Goal: Find contact information: Find contact information

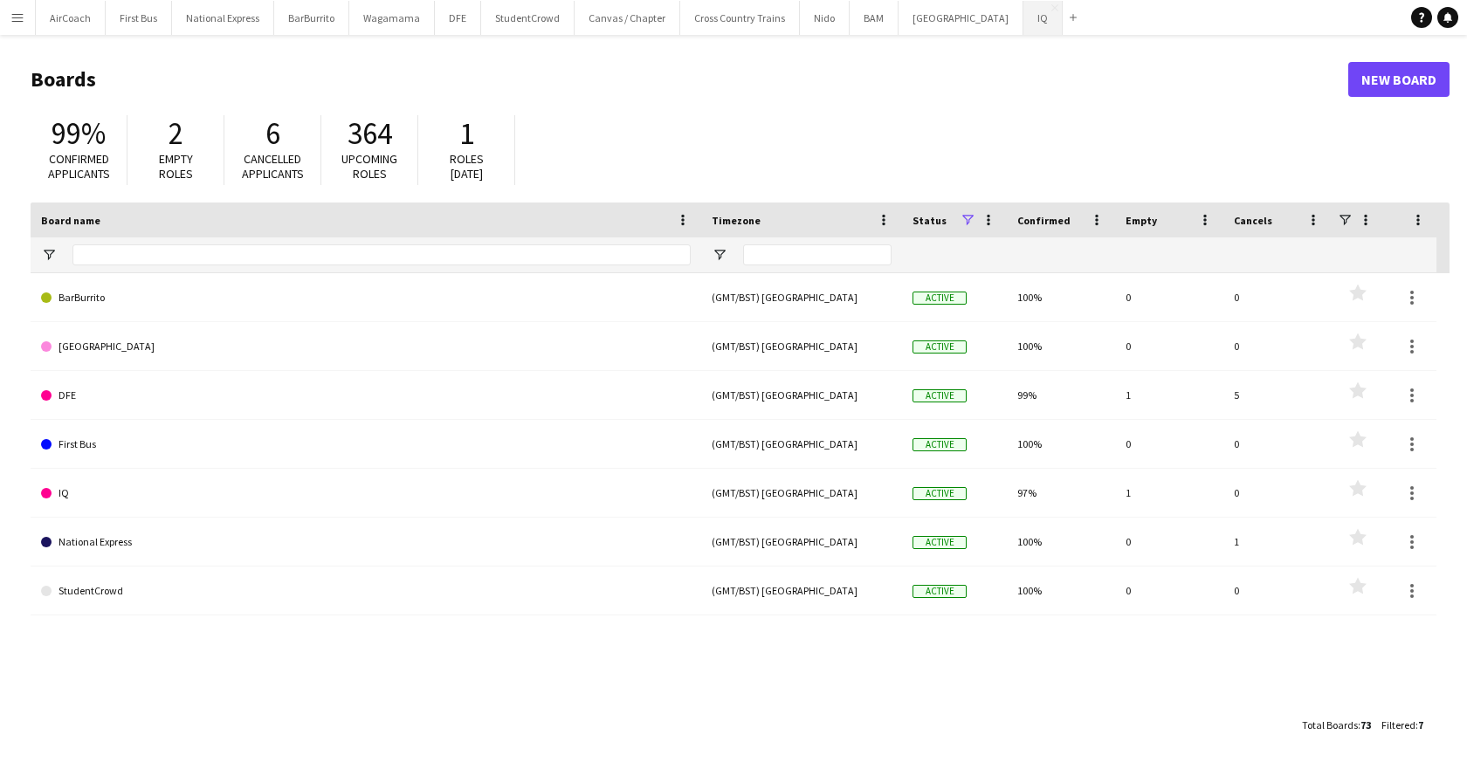
click at [1024, 20] on button "IQ Close" at bounding box center [1043, 18] width 39 height 34
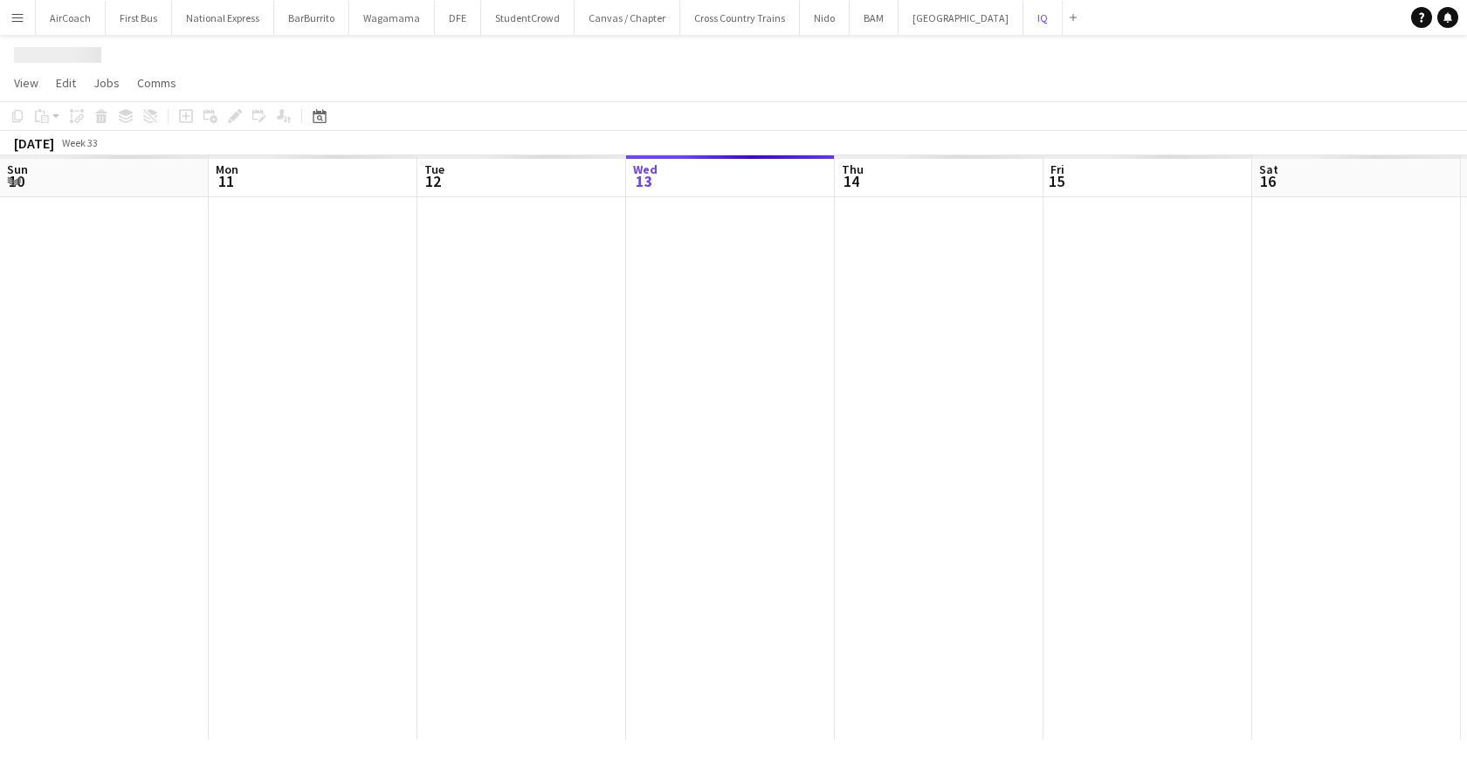
scroll to position [0, 417]
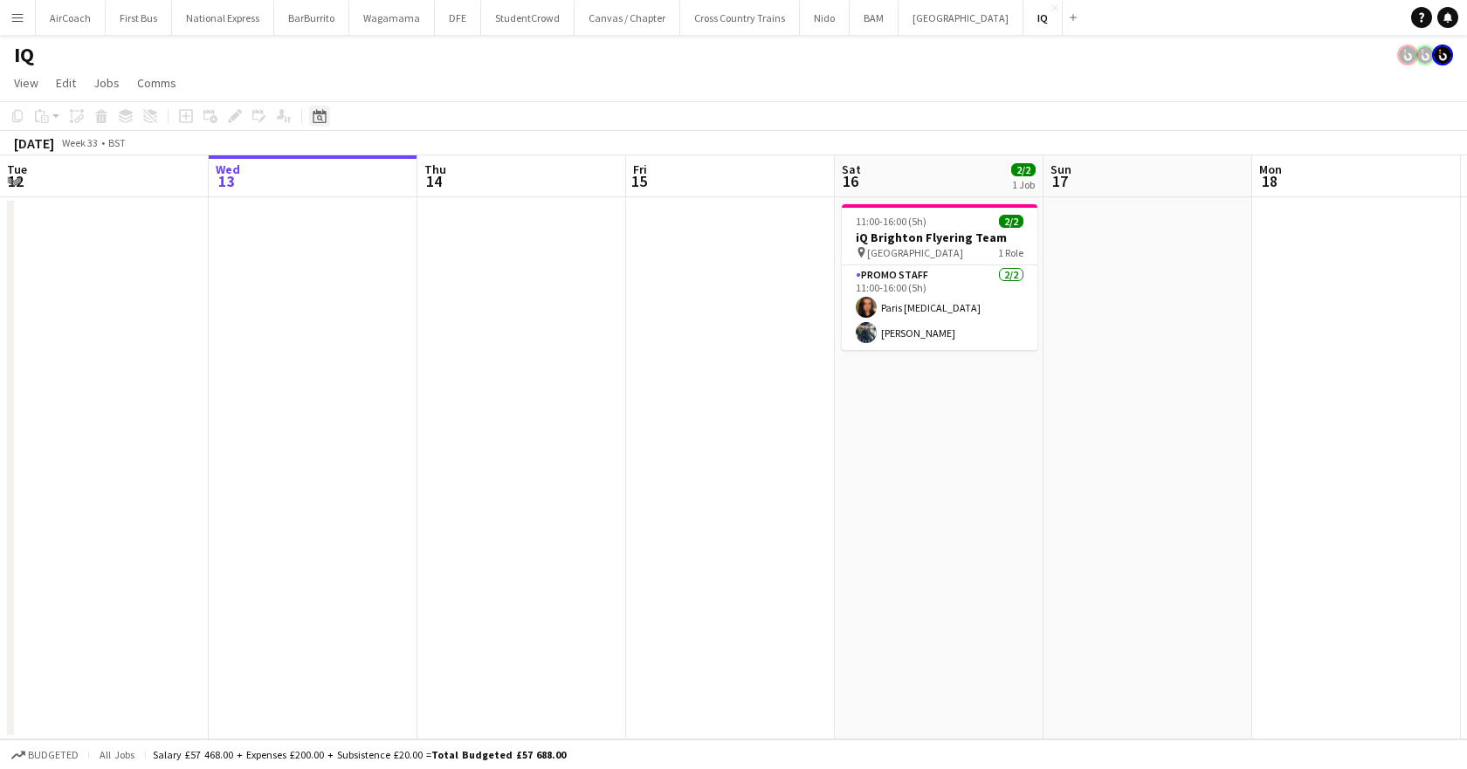
click at [317, 117] on icon "Date picker" at bounding box center [320, 116] width 14 height 14
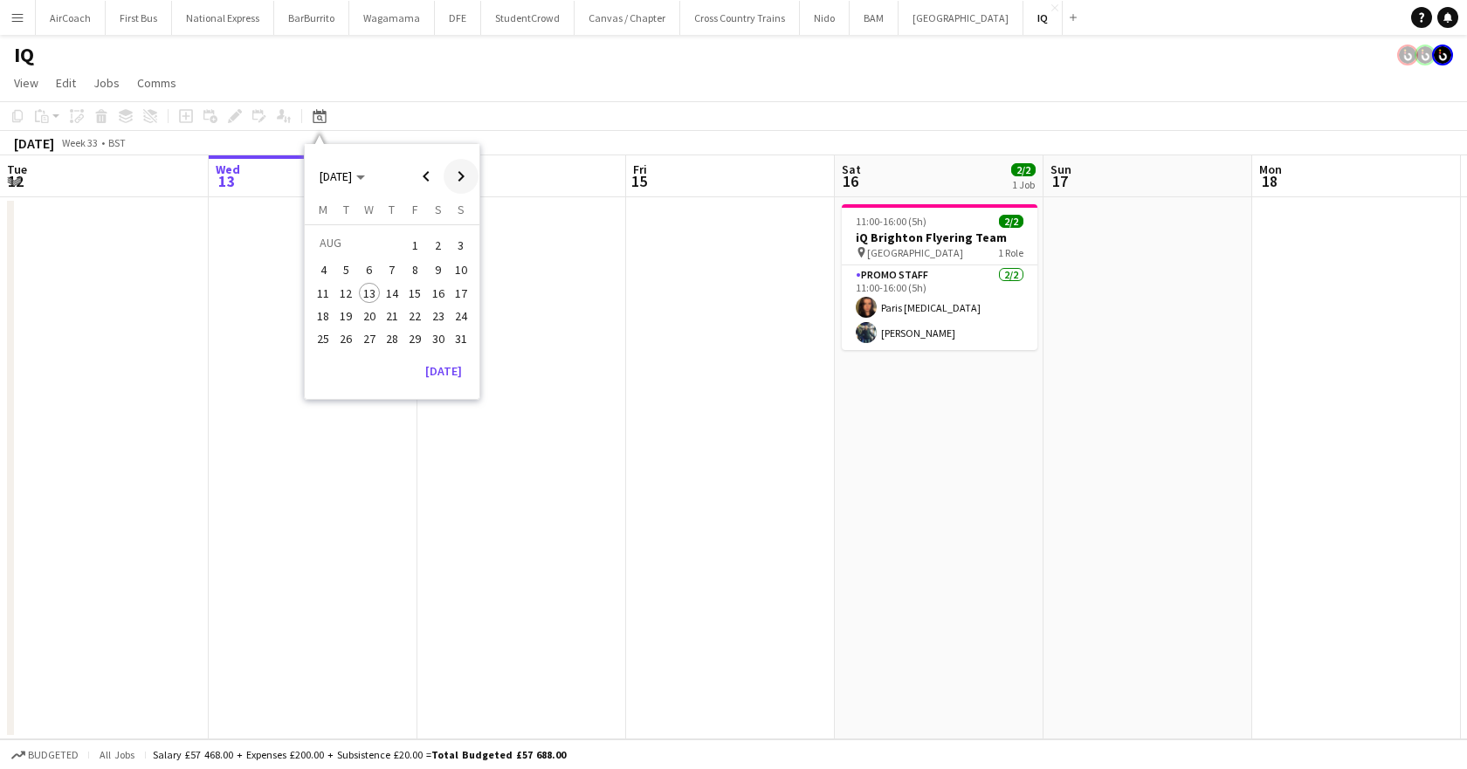
click at [462, 175] on span "Next month" at bounding box center [461, 176] width 35 height 35
click at [435, 292] on span "13" at bounding box center [438, 289] width 21 height 21
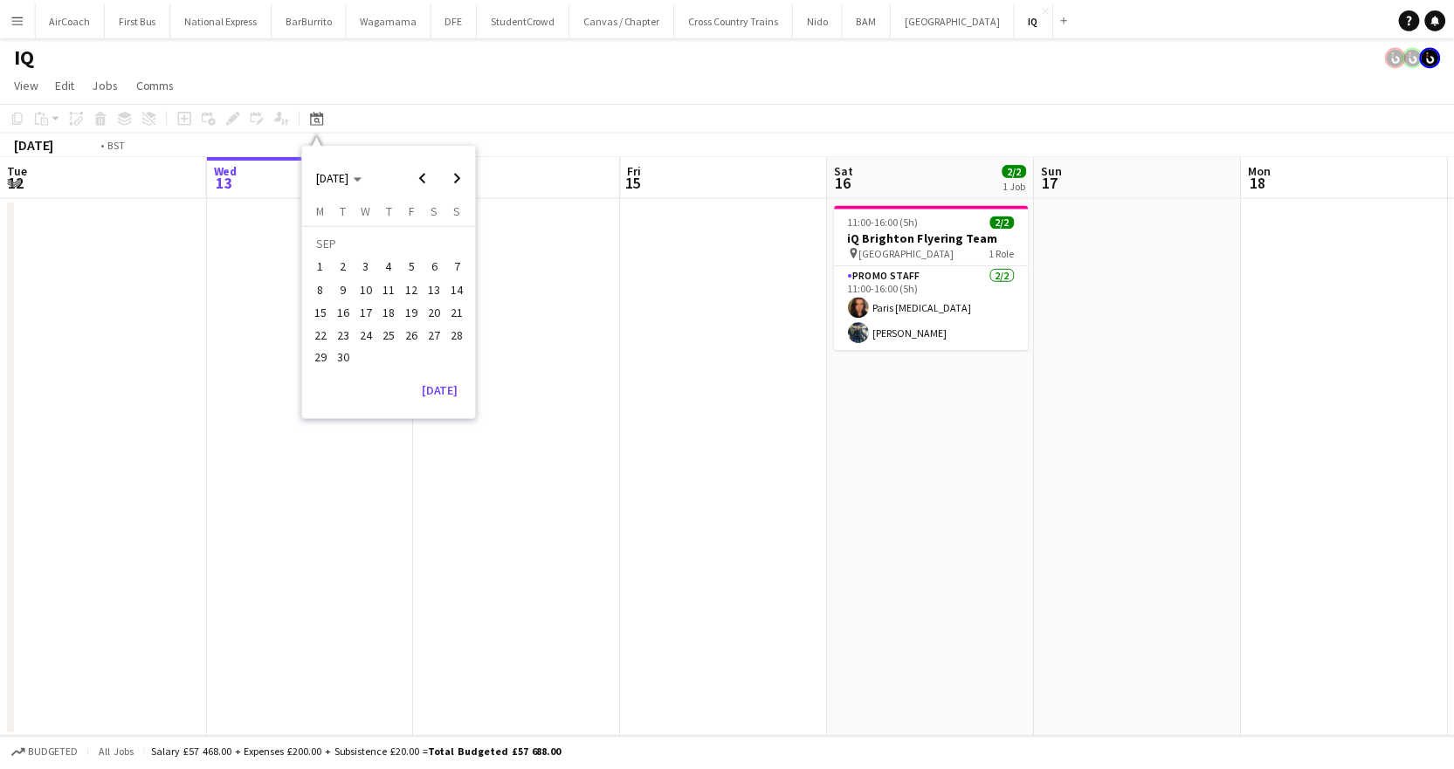
scroll to position [0, 601]
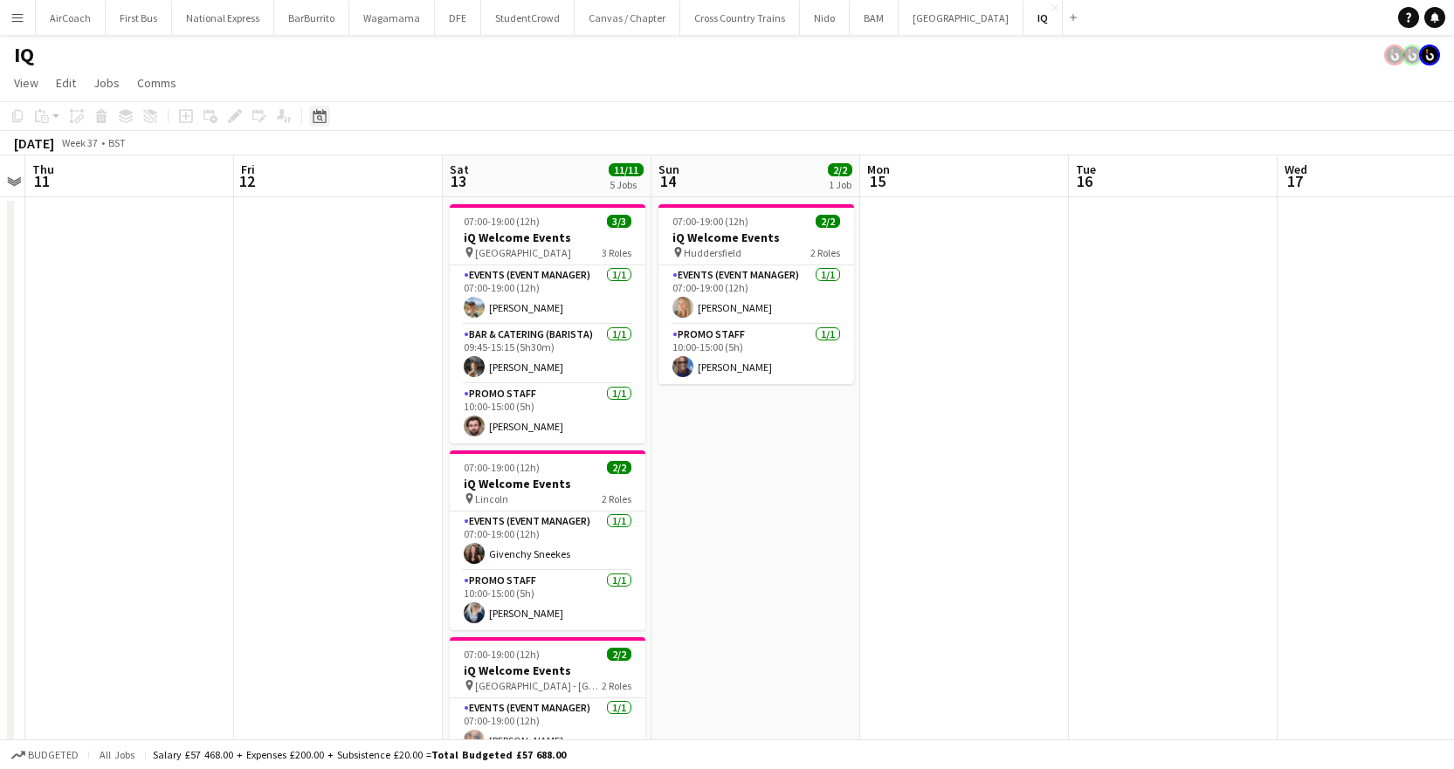
click at [322, 123] on div "Date picker" at bounding box center [319, 116] width 21 height 21
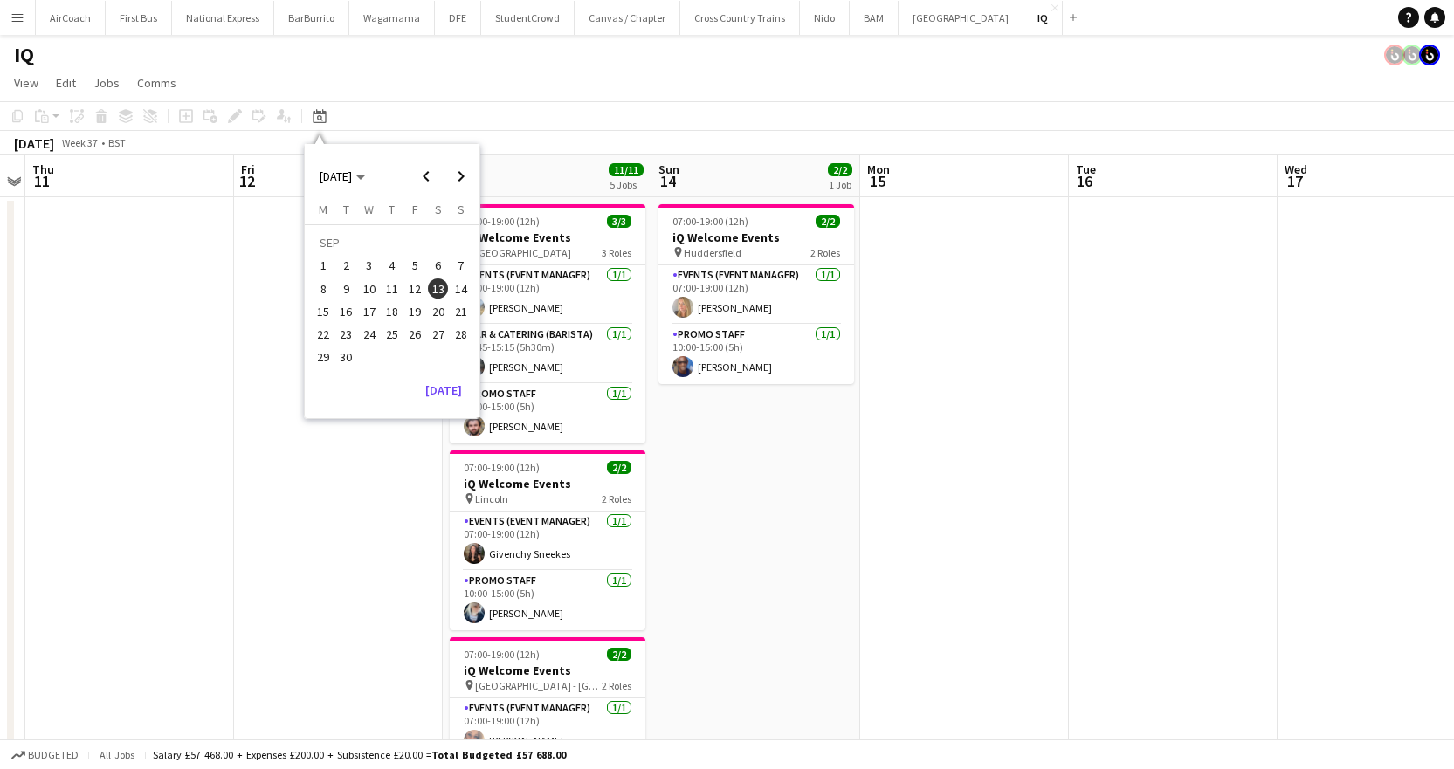
click at [444, 267] on span "6" at bounding box center [438, 266] width 21 height 21
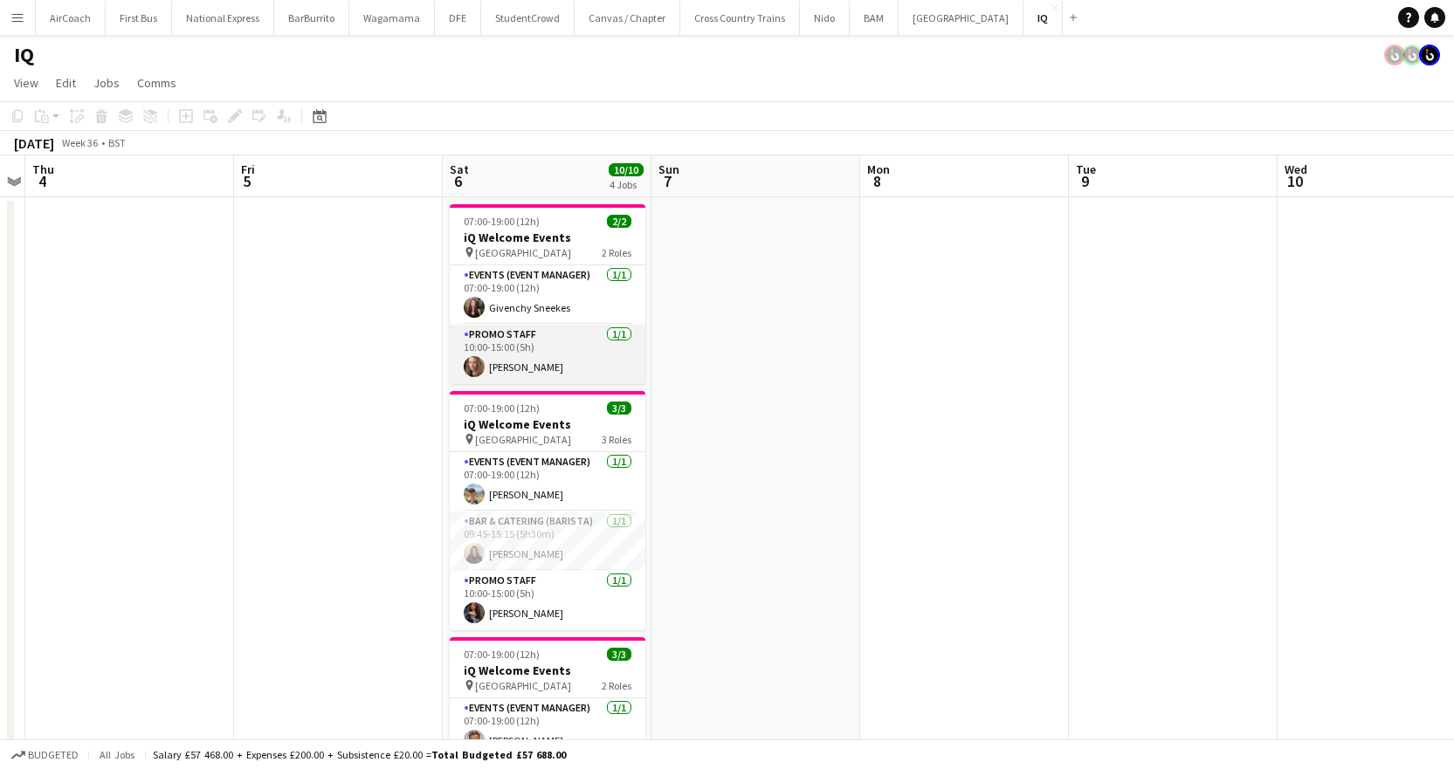
scroll to position [87, 0]
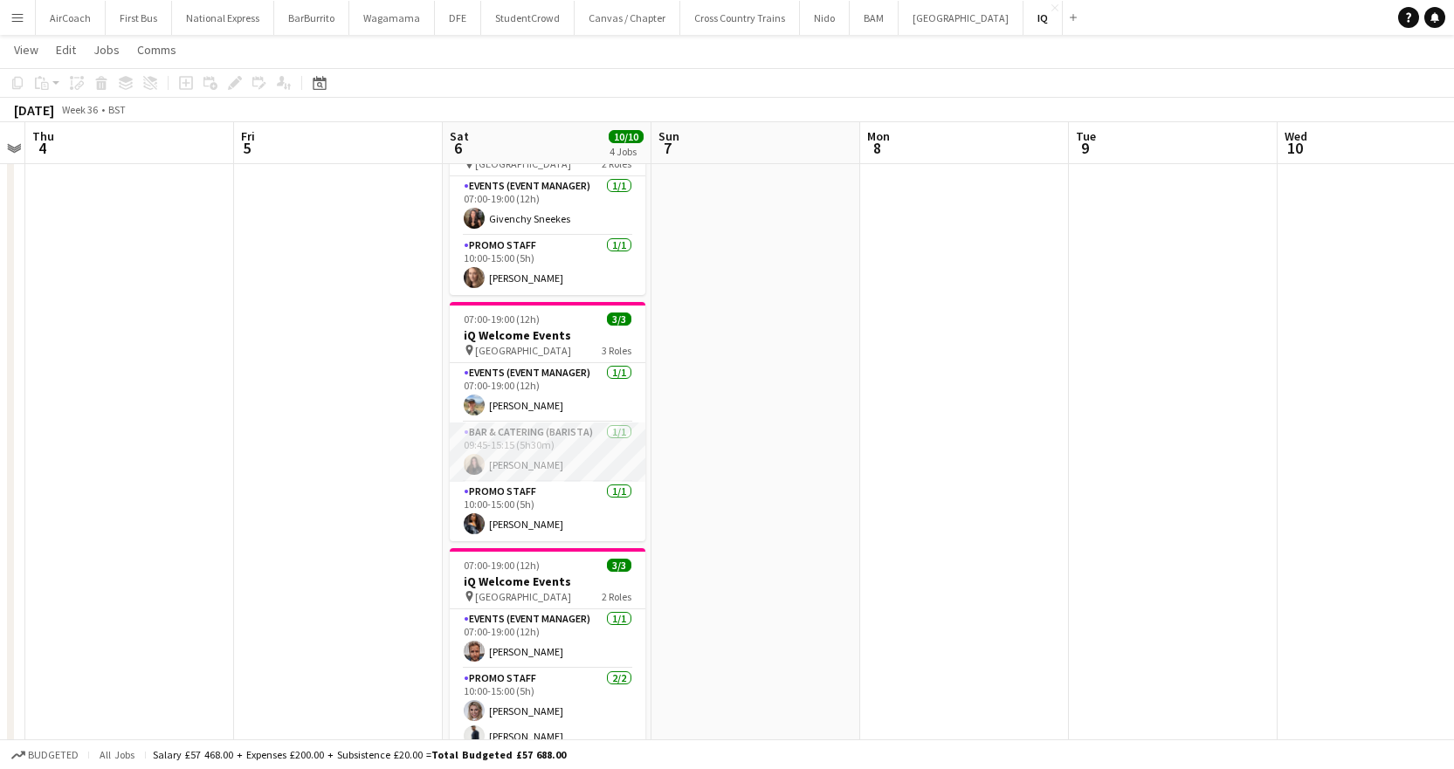
click at [508, 461] on app-card-role "Bar & Catering (Barista) [DATE] 09:45-15:15 (5h30m) [PERSON_NAME]" at bounding box center [548, 452] width 196 height 59
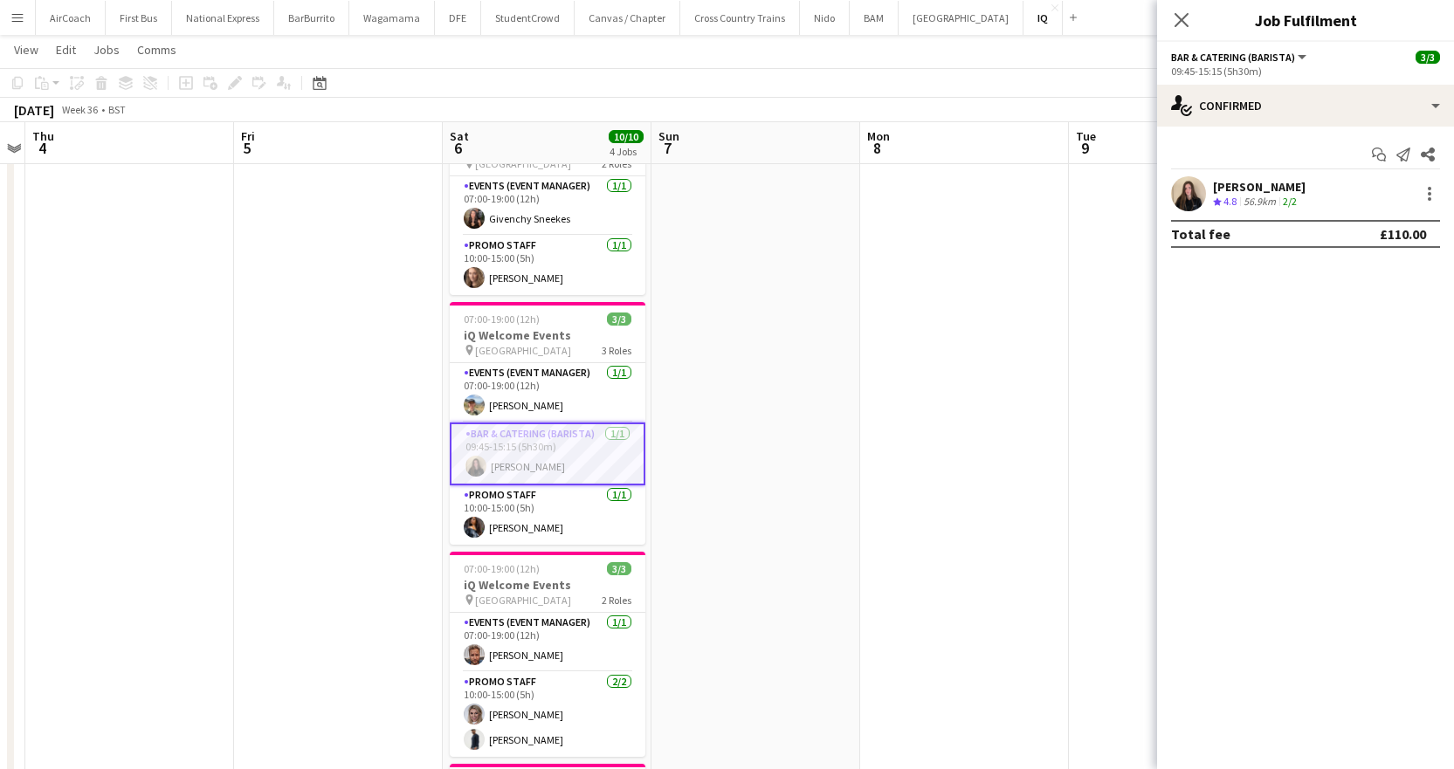
click at [1227, 182] on div "[PERSON_NAME]" at bounding box center [1259, 187] width 93 height 16
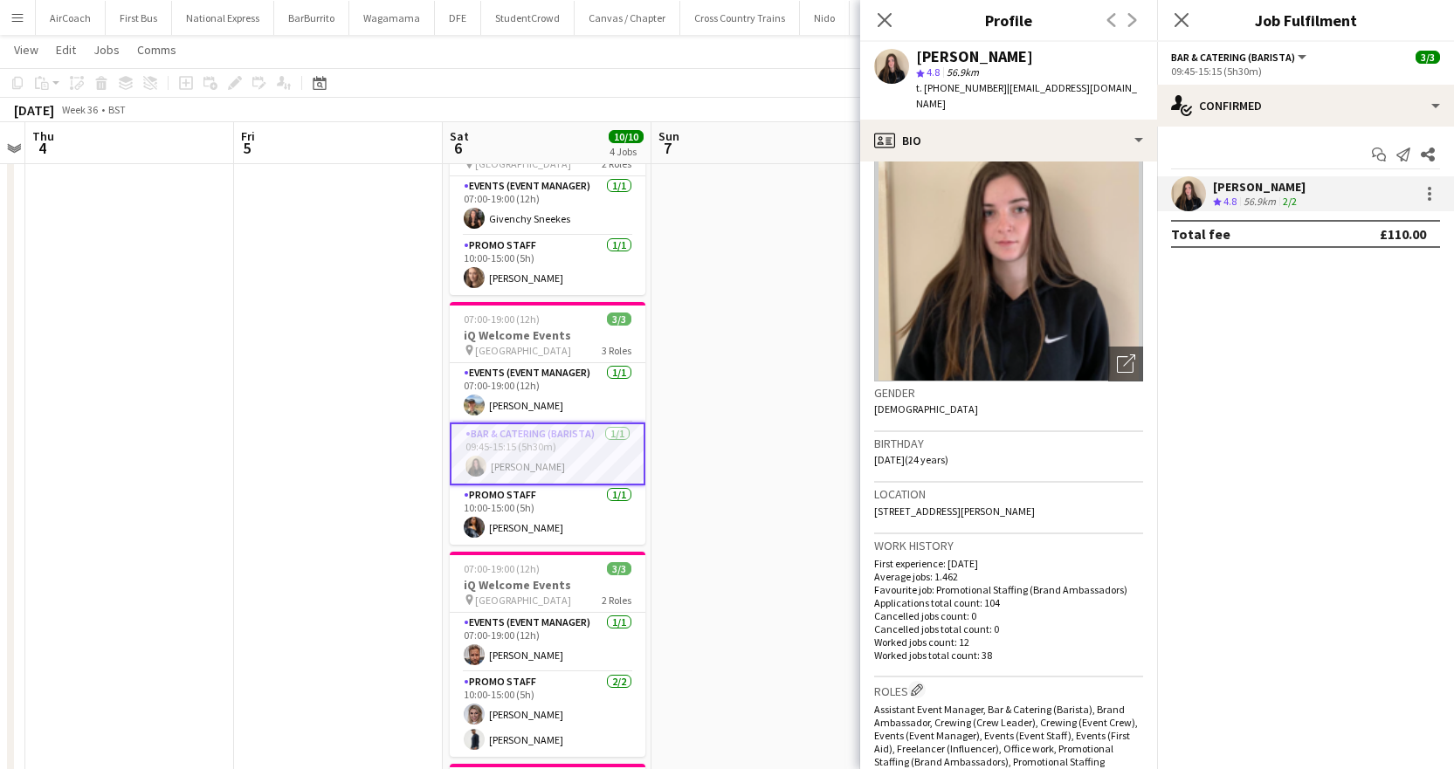
scroll to position [0, 0]
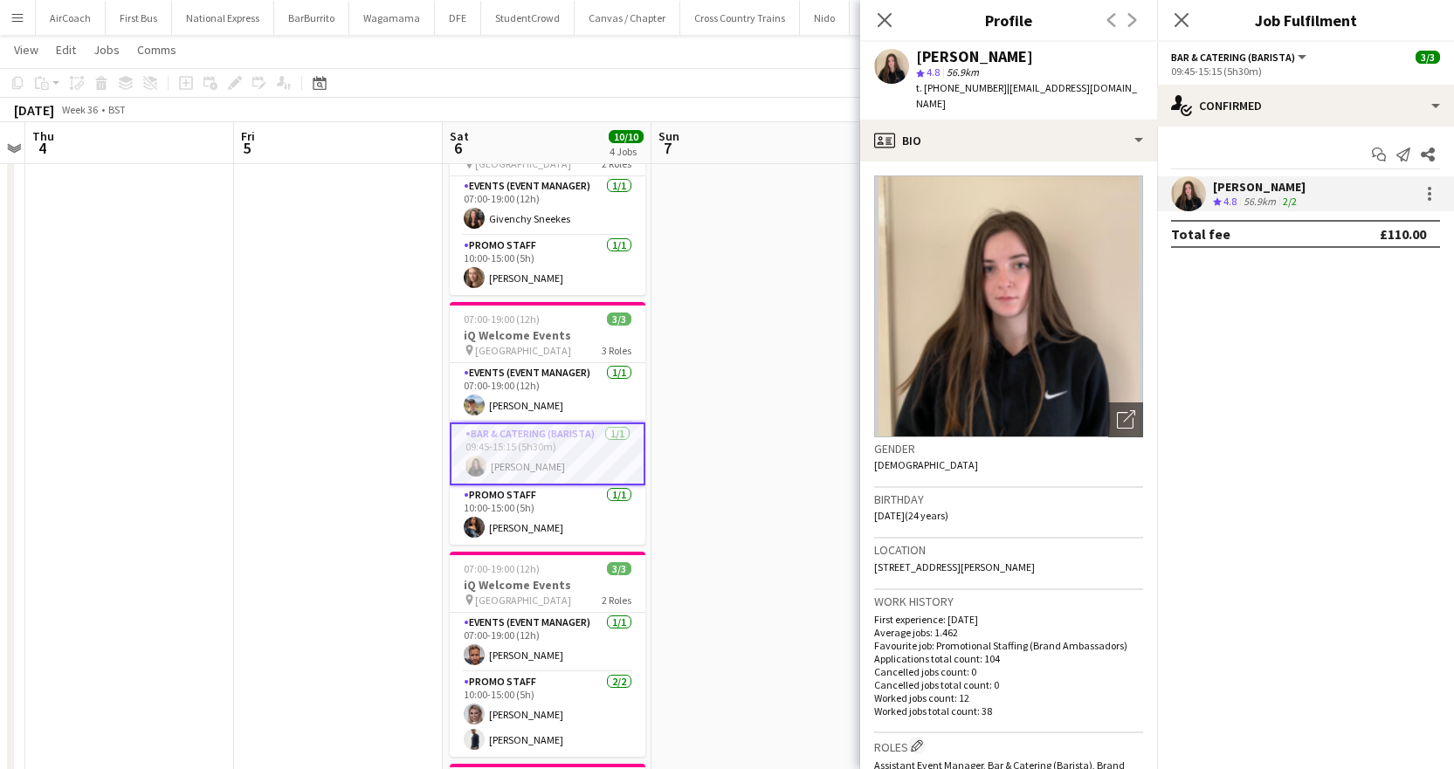
drag, startPoint x: 997, startPoint y: 85, endPoint x: 1129, endPoint y: 94, distance: 132.2
click at [1129, 94] on div "Ione Smith star 4.8 56.9km t. +447449338561 | ionesmithevents@gmail.com" at bounding box center [1008, 81] width 297 height 78
copy span "ionesmithevents@gmail.com"
click at [1060, 88] on span "| ionesmithevents@gmail.com" at bounding box center [1026, 95] width 221 height 29
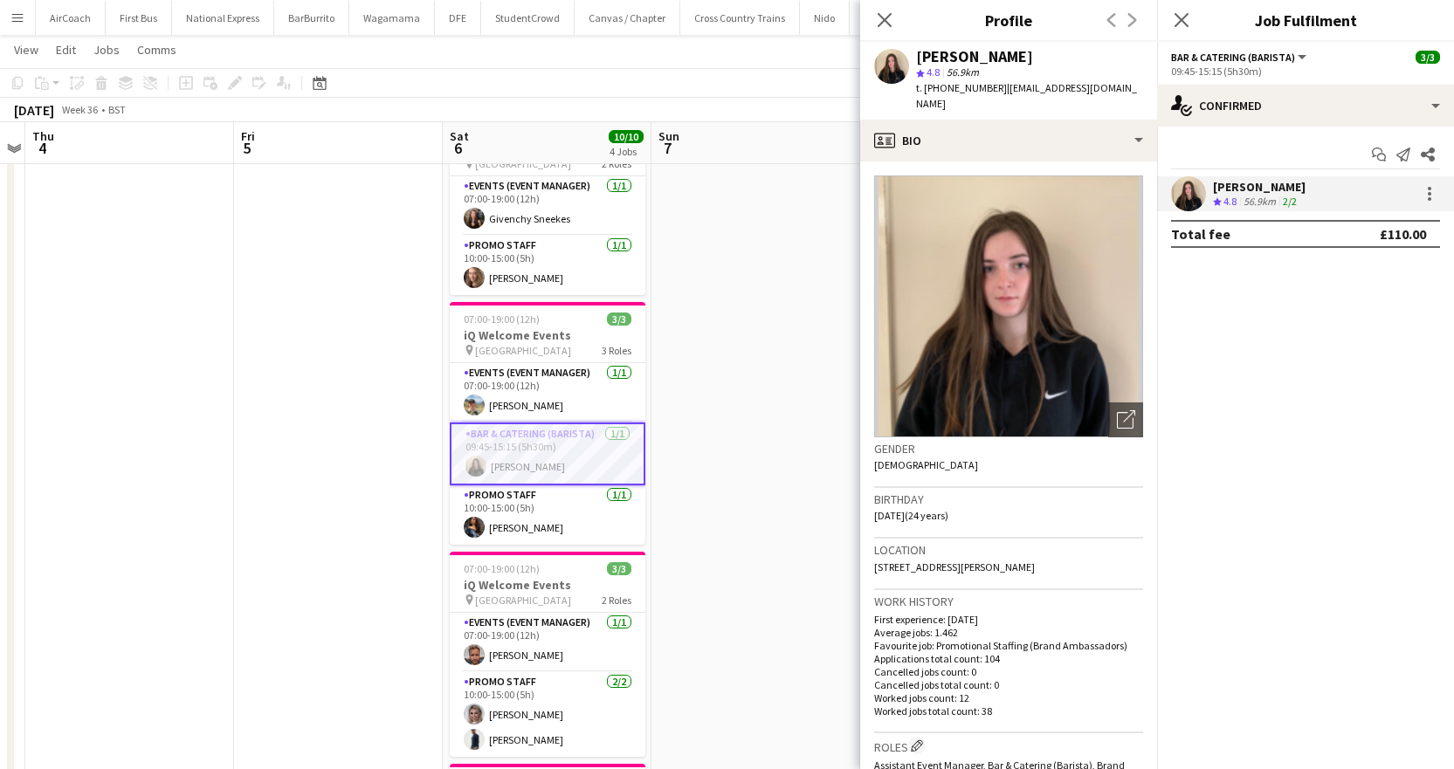
click at [1129, 93] on div "Ione Smith star 4.8 56.9km t. +447449338561 | ionesmithevents@gmail.com" at bounding box center [1008, 81] width 297 height 78
drag, startPoint x: 1129, startPoint y: 89, endPoint x: 997, endPoint y: 93, distance: 132.0
click at [997, 93] on div "Ione Smith star 4.8 56.9km t. +447449338561 | ionesmithevents@gmail.com" at bounding box center [1008, 81] width 297 height 78
copy span "ionesmithevents@gmail.com"
click at [983, 87] on span "t. +447449338561" at bounding box center [961, 87] width 91 height 13
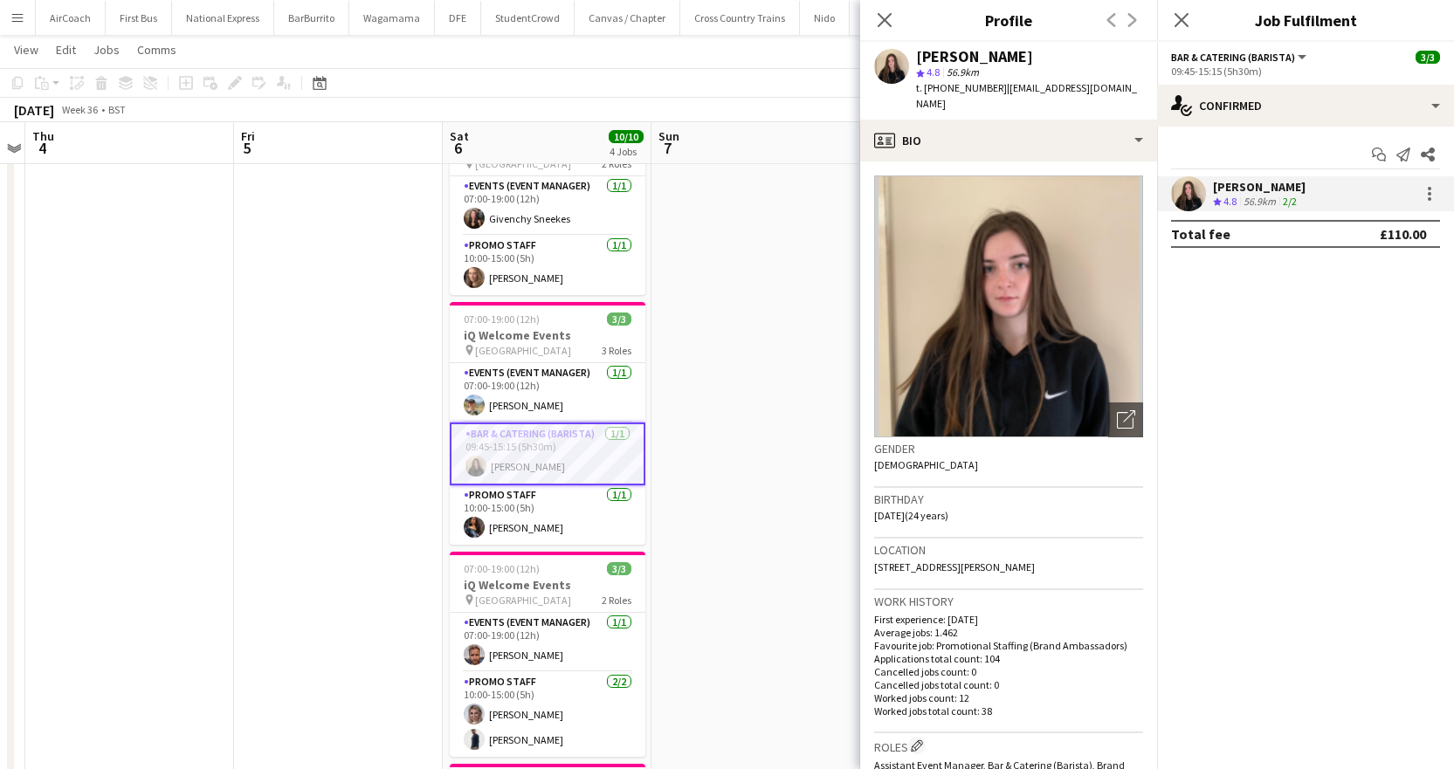
click at [983, 87] on span "t. +447449338561" at bounding box center [961, 87] width 91 height 13
copy span "447449338561"
drag, startPoint x: 923, startPoint y: 89, endPoint x: 993, endPoint y: 95, distance: 70.1
click at [993, 95] on div "t. +447449338561 | ionesmithevents@gmail.com" at bounding box center [1029, 95] width 227 height 31
copy span "+447449338561"
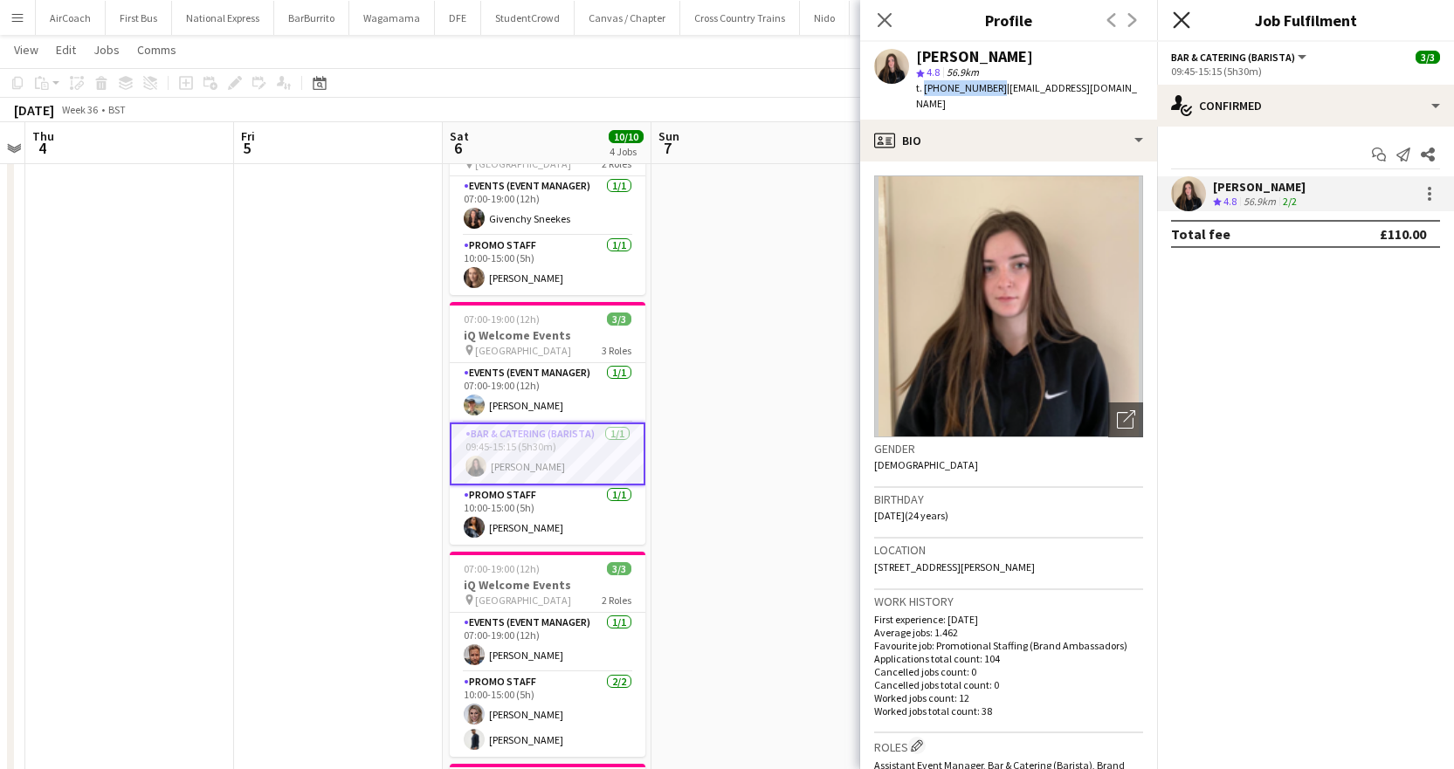
click at [1176, 23] on icon "Close pop-in" at bounding box center [1181, 19] width 17 height 17
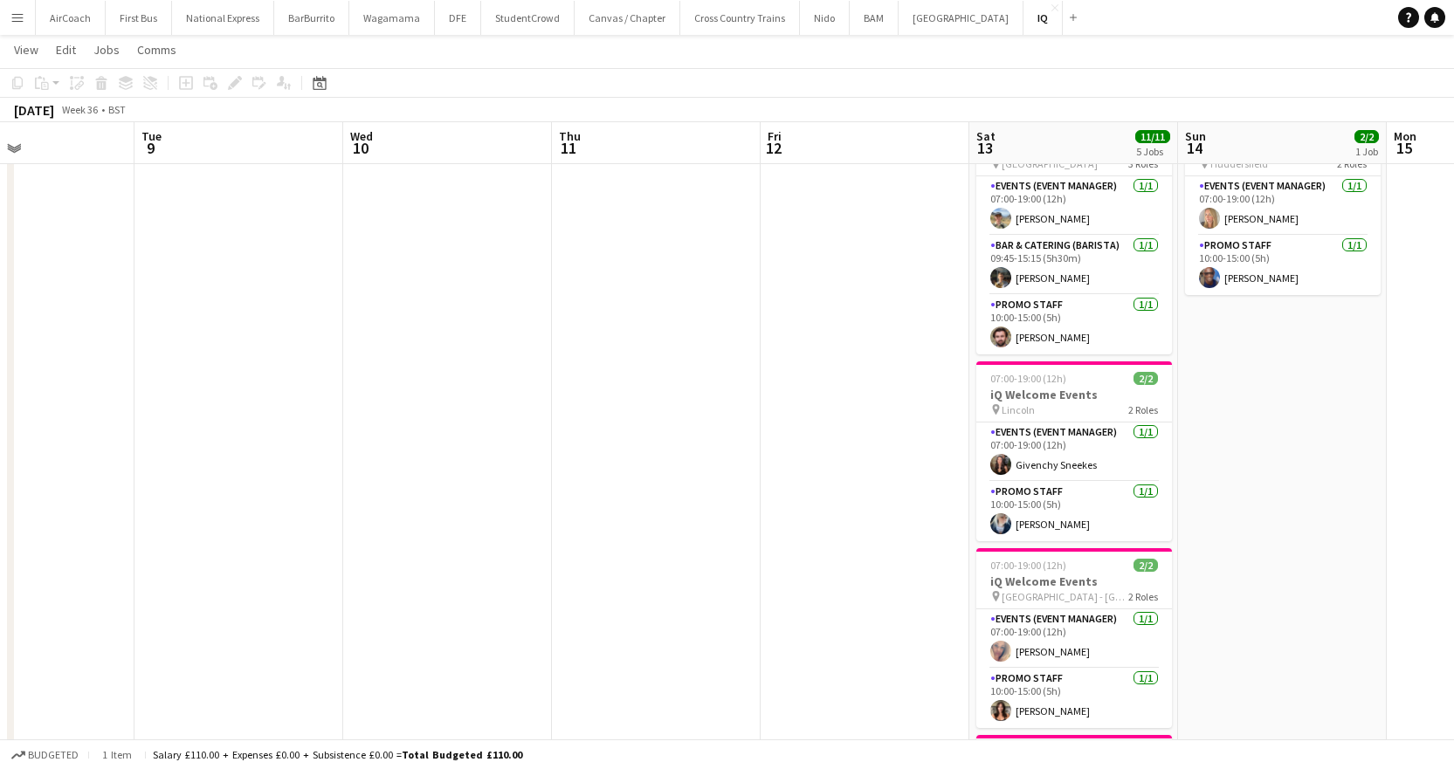
scroll to position [0, 505]
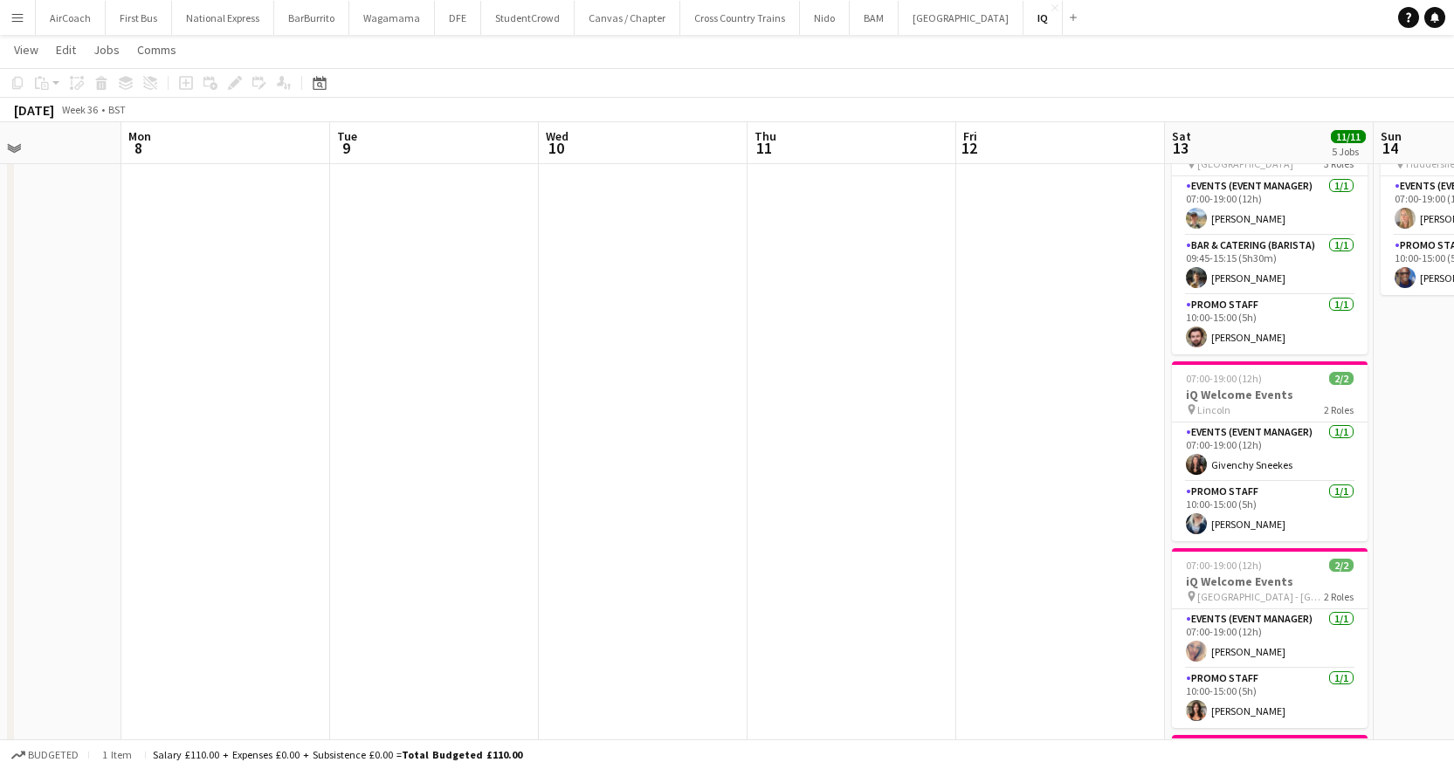
drag, startPoint x: 1200, startPoint y: 141, endPoint x: 467, endPoint y: 197, distance: 734.9
click at [467, 197] on app-calendar-viewport "Fri 5 Sat 6 10/10 4 Jobs Sun 7 Mon 8 Tue 9 Wed 10 Thu 11 Fri 12 Sat 13 11/11 5 …" at bounding box center [727, 562] width 1454 height 1163
click at [227, 9] on button "National Express Close" at bounding box center [223, 18] width 102 height 34
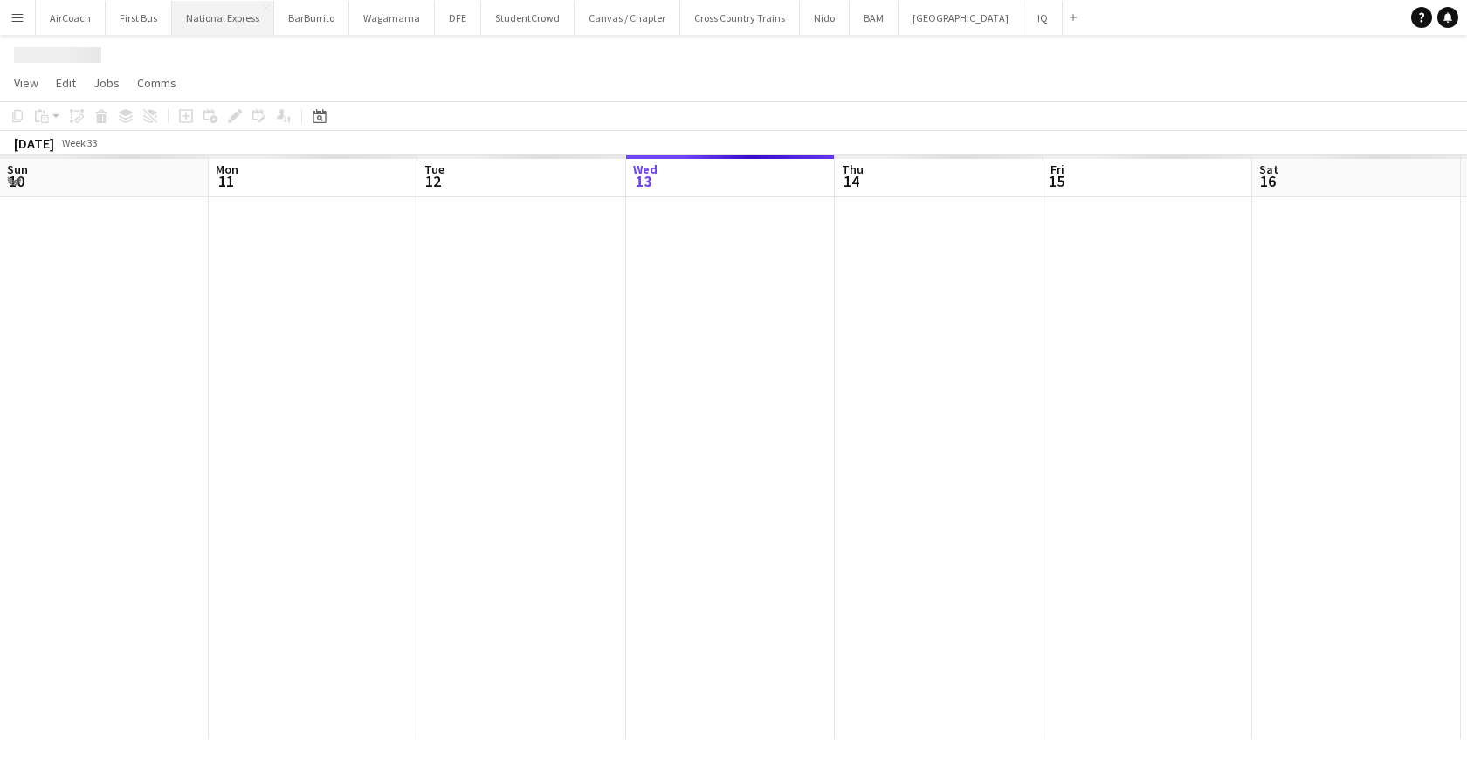
scroll to position [0, 417]
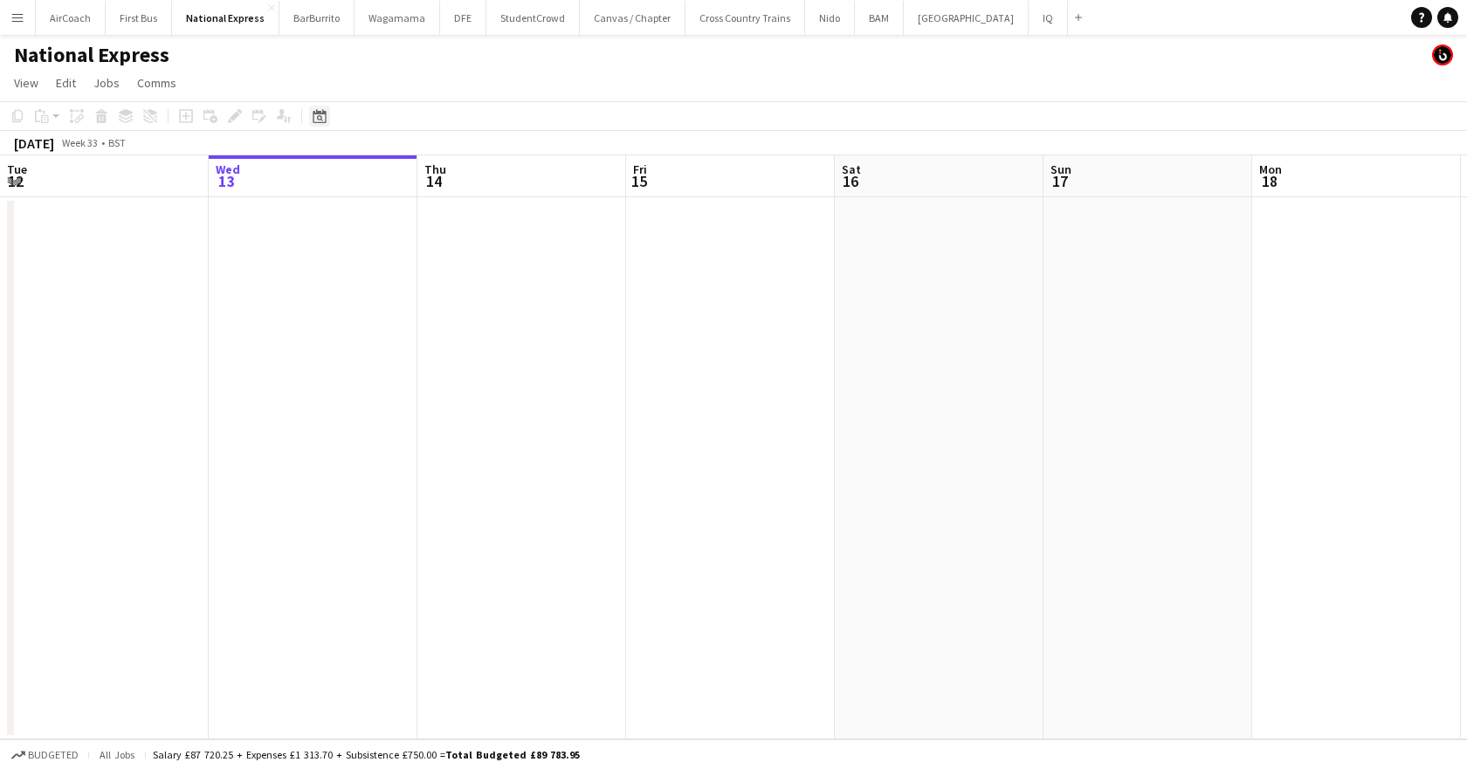
click at [316, 113] on icon "Date picker" at bounding box center [320, 116] width 14 height 14
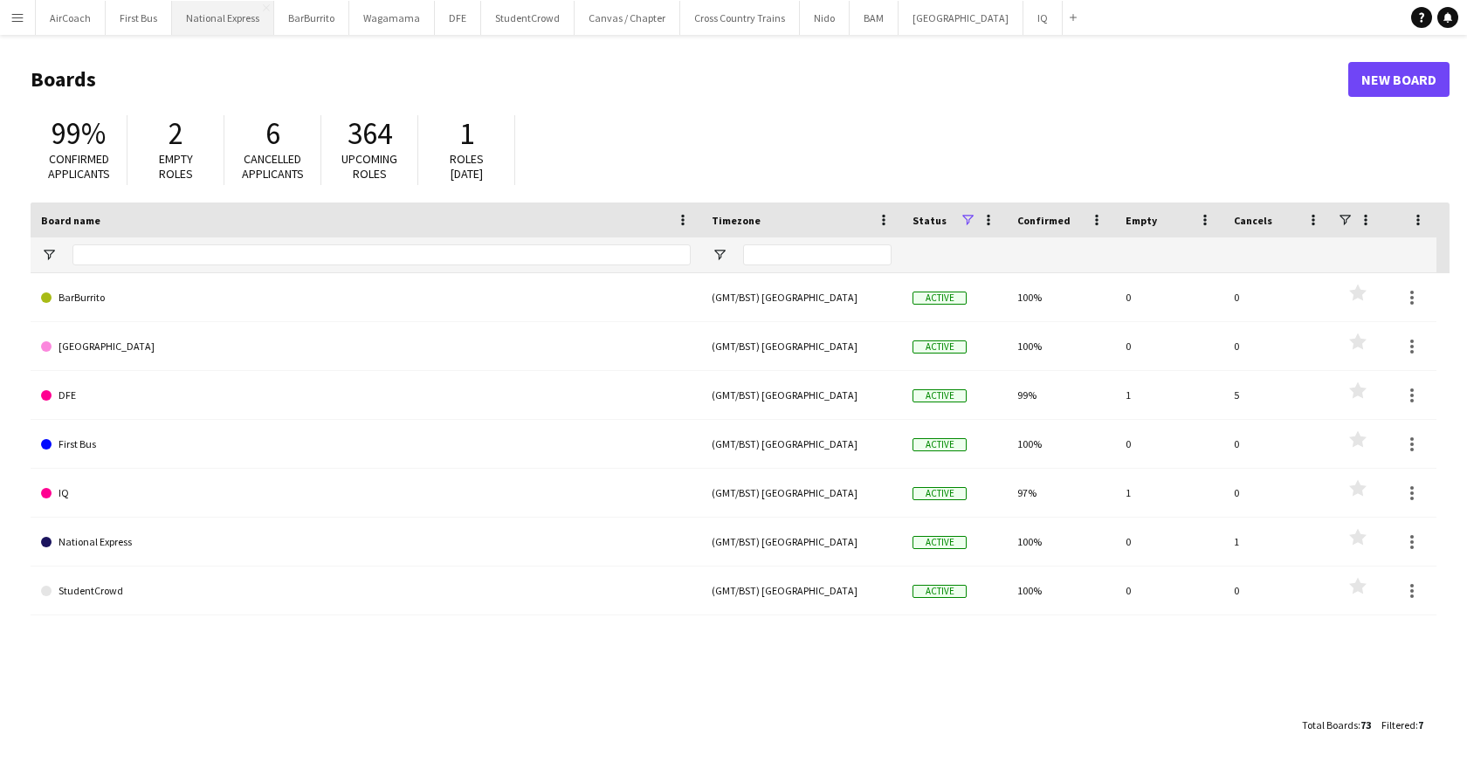
click at [228, 18] on button "National Express Close" at bounding box center [223, 18] width 102 height 34
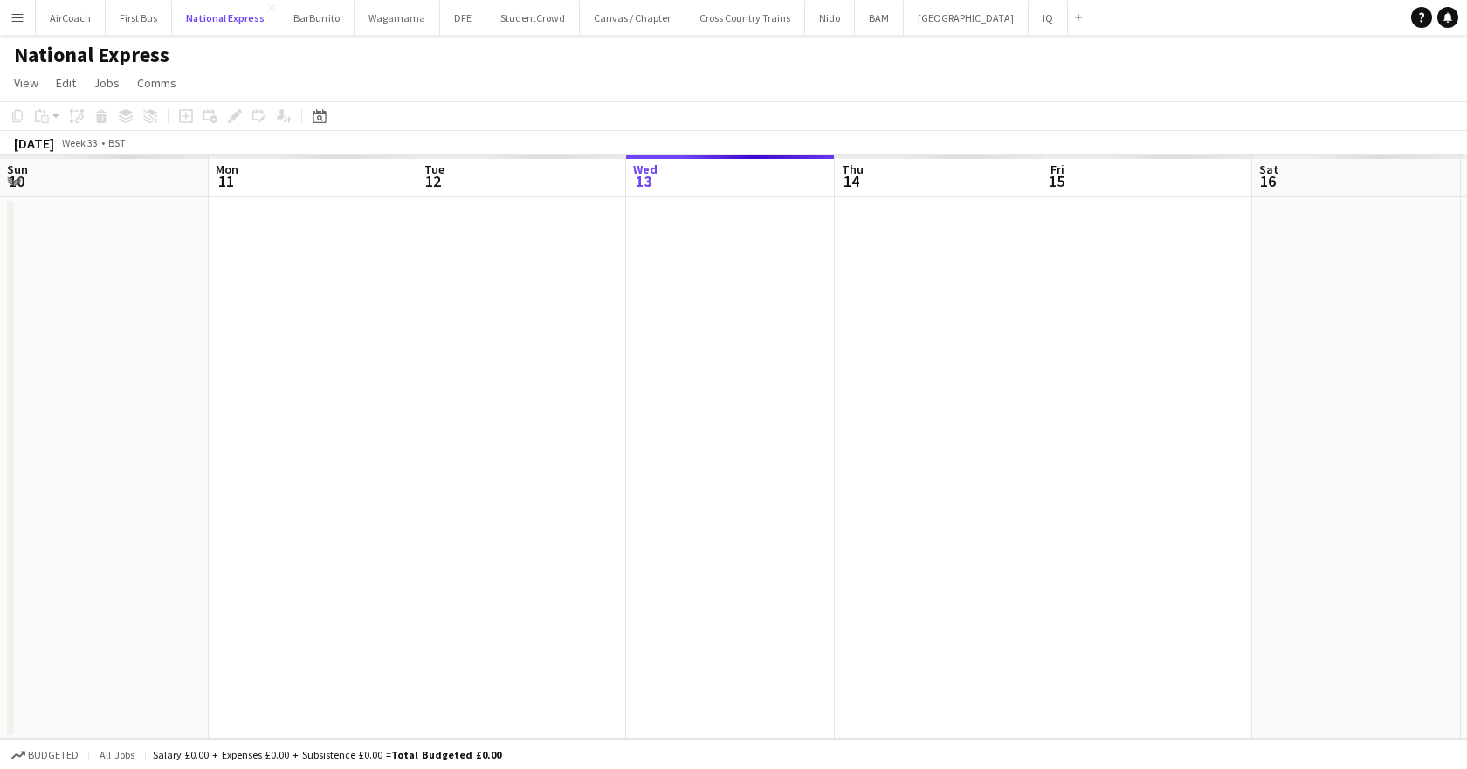
scroll to position [0, 417]
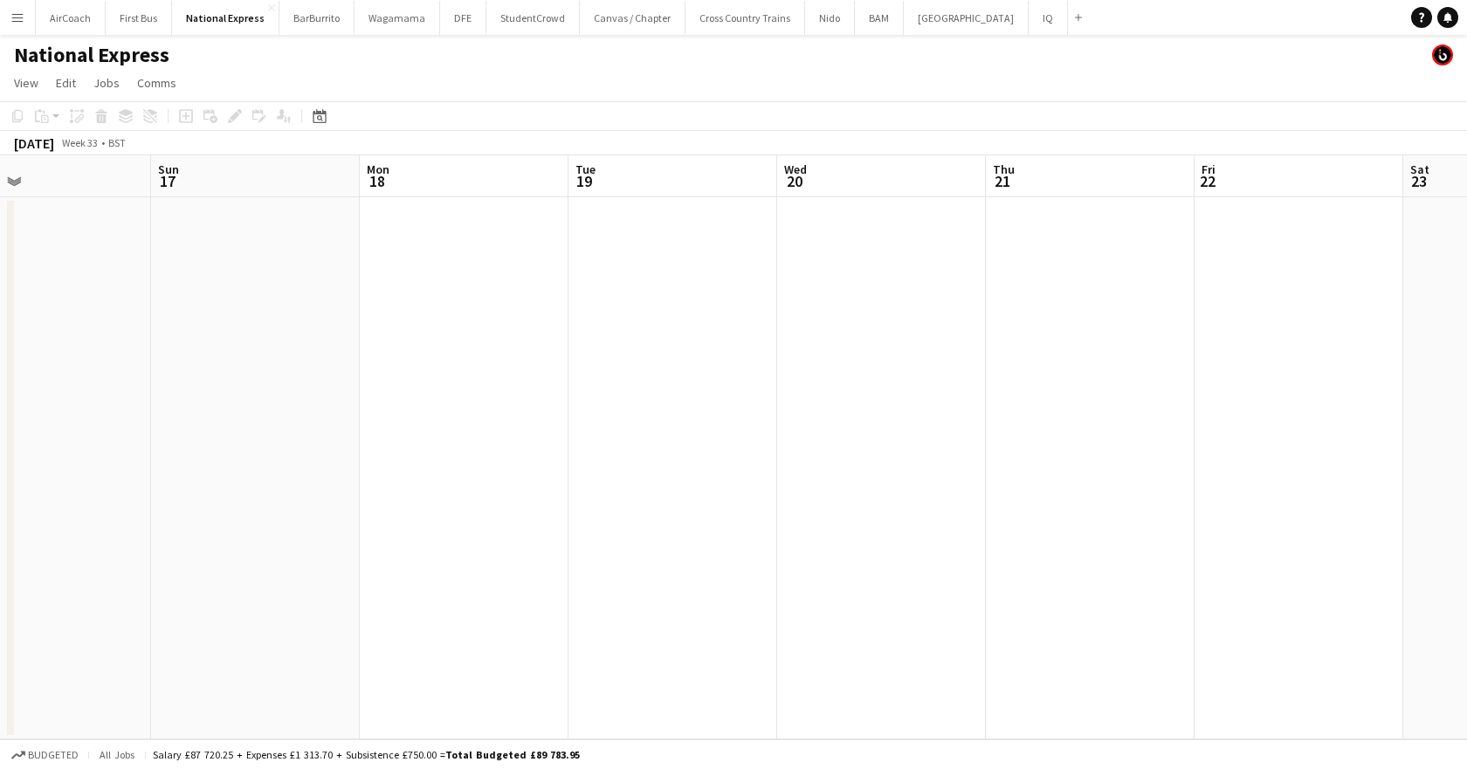
drag, startPoint x: 1300, startPoint y: 169, endPoint x: 157, endPoint y: 273, distance: 1147.1
click at [157, 273] on app-calendar-viewport "Wed 13 Thu 14 Fri 15 Sat 16 Sun 17 Mon 18 Tue 19 Wed 20 Thu 21 Fri 22 Sat 23 Su…" at bounding box center [733, 447] width 1467 height 584
drag, startPoint x: 1382, startPoint y: 175, endPoint x: -195, endPoint y: 311, distance: 1582.4
click at [0, 311] on html "Menu Boards Boards Boards All jobs Status Workforce Workforce My Workforce Recr…" at bounding box center [733, 384] width 1467 height 769
drag, startPoint x: 1378, startPoint y: 188, endPoint x: -88, endPoint y: 233, distance: 1467.1
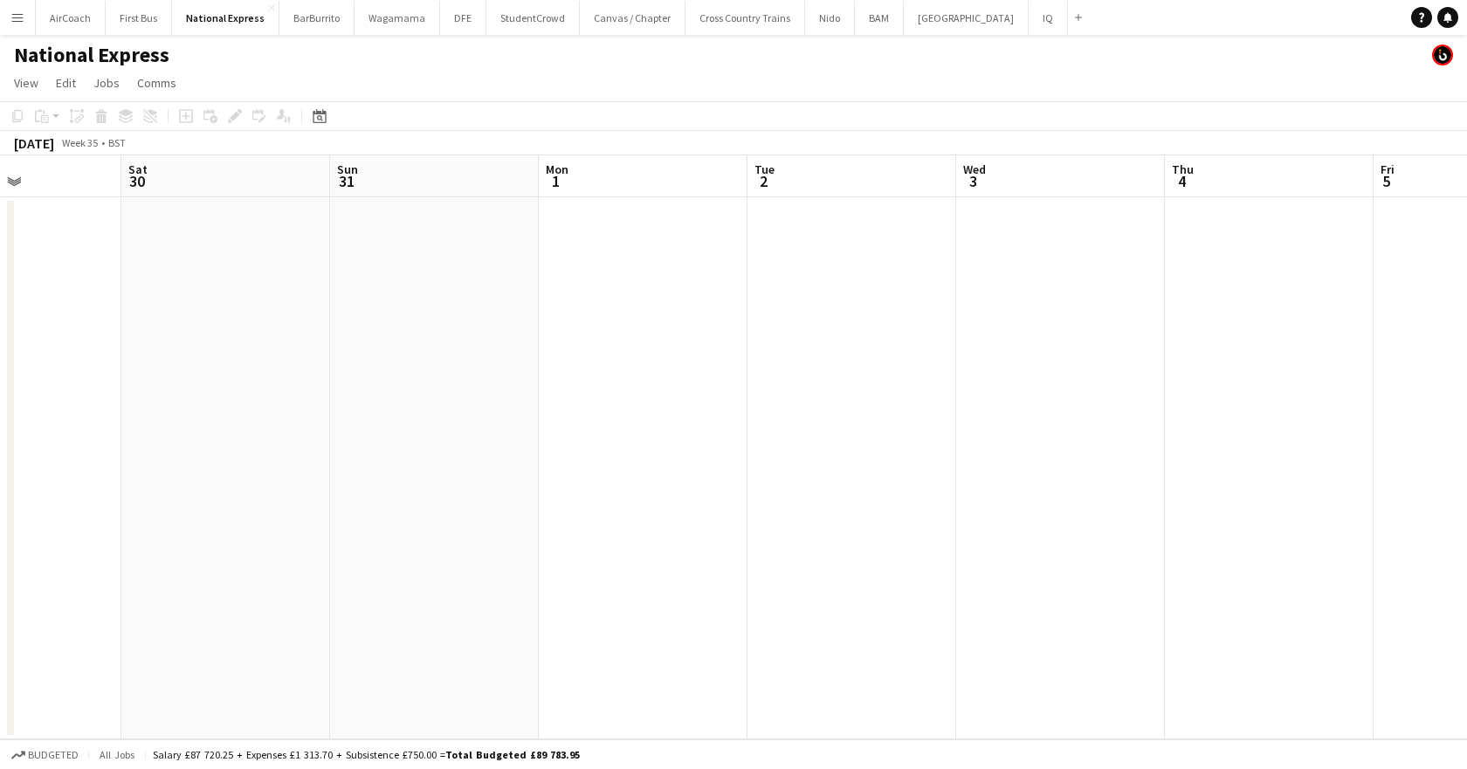
click at [0, 233] on html "Menu Boards Boards Boards All jobs Status Workforce Workforce My Workforce Recr…" at bounding box center [733, 384] width 1467 height 769
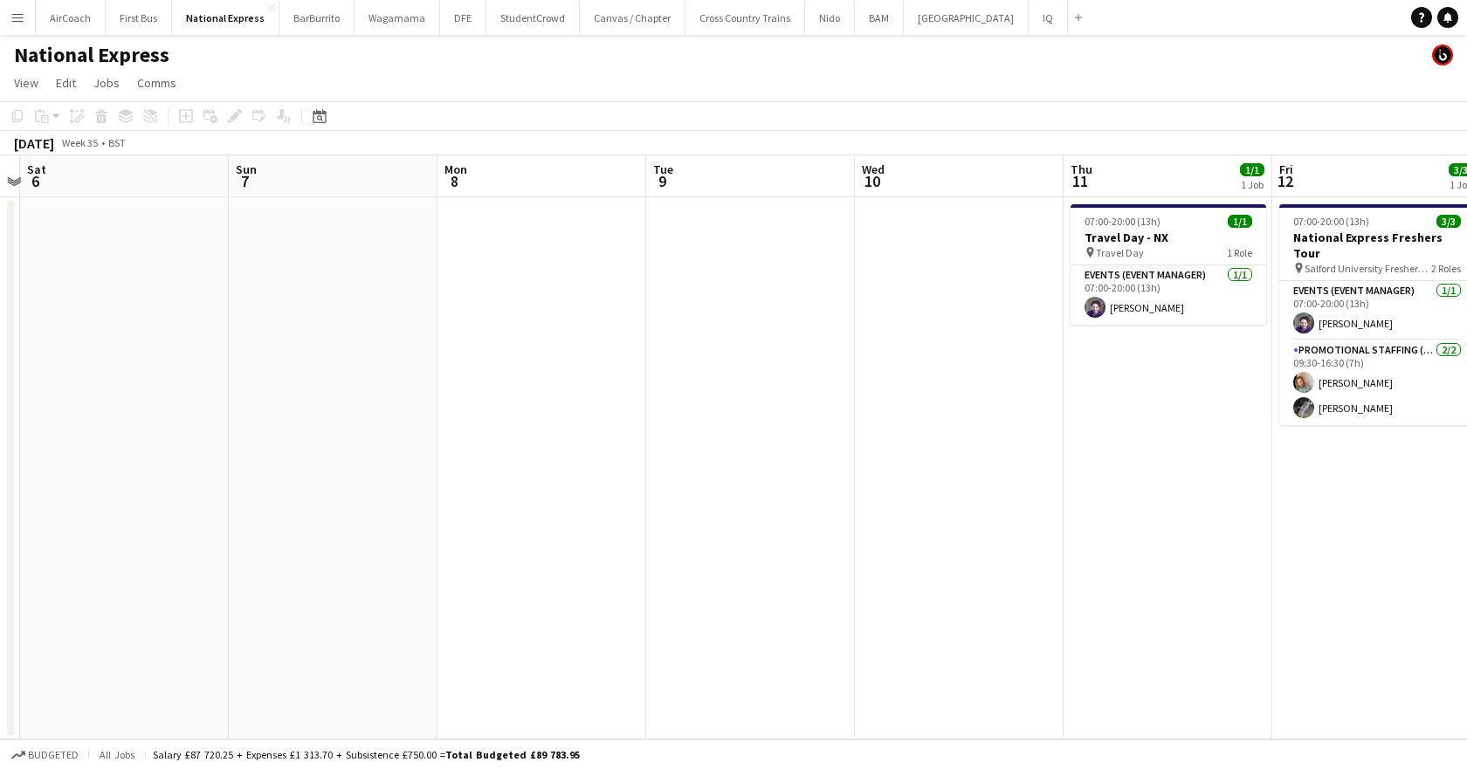
drag, startPoint x: 1355, startPoint y: 187, endPoint x: 1, endPoint y: 229, distance: 1354.4
click at [1, 229] on app-calendar-viewport "Wed 3 Thu 4 Fri 5 Sat 6 Sun 7 Mon 8 Tue 9 Wed 10 Thu 11 1/1 1 Job Fri 12 3/3 1 …" at bounding box center [733, 447] width 1467 height 584
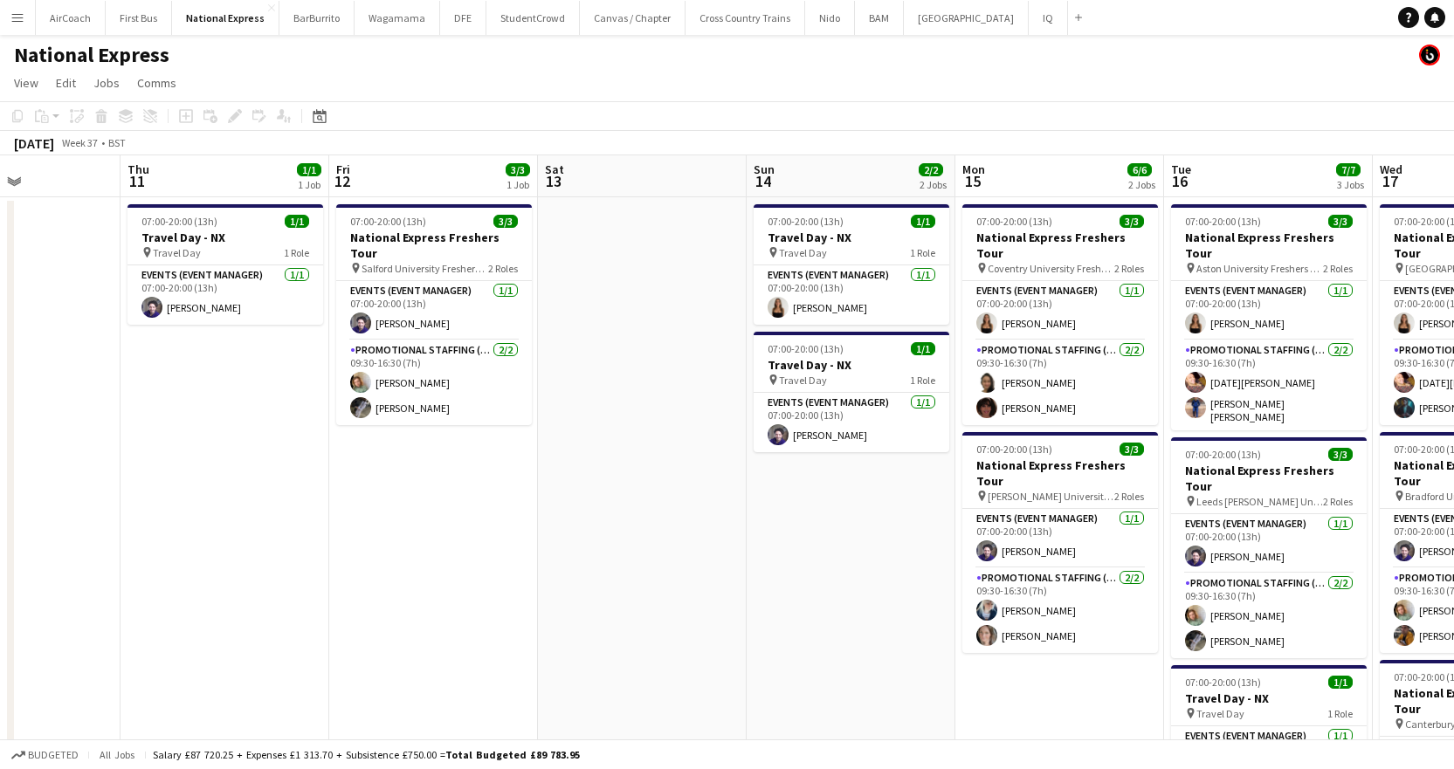
scroll to position [0, 487]
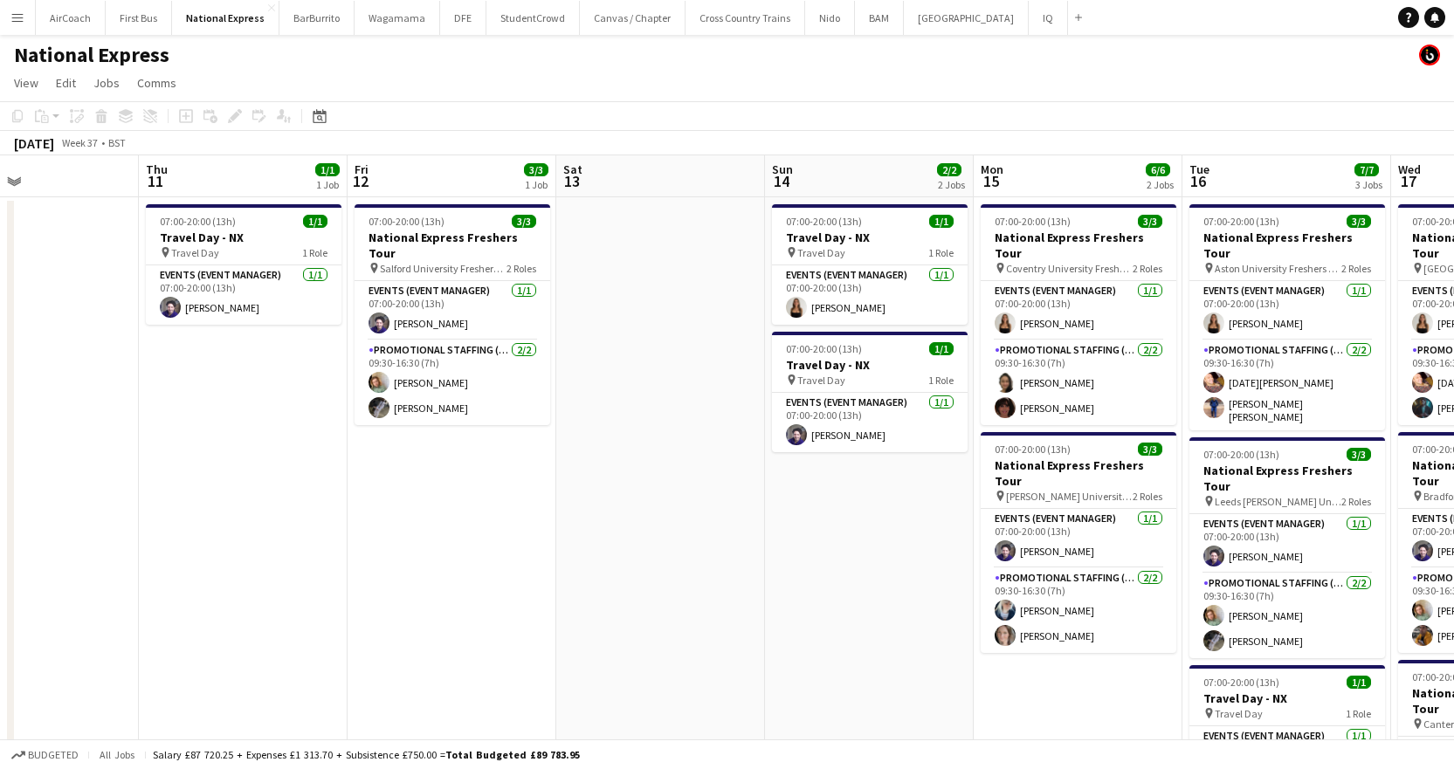
drag, startPoint x: 1204, startPoint y: 184, endPoint x: 279, endPoint y: 183, distance: 924.9
click at [279, 183] on app-calendar-viewport "Mon 8 Tue 9 Wed 10 Thu 11 1/1 1 Job Fri 12 3/3 1 Job Sat 13 Sun 14 2/2 2 Jobs M…" at bounding box center [727, 537] width 1454 height 765
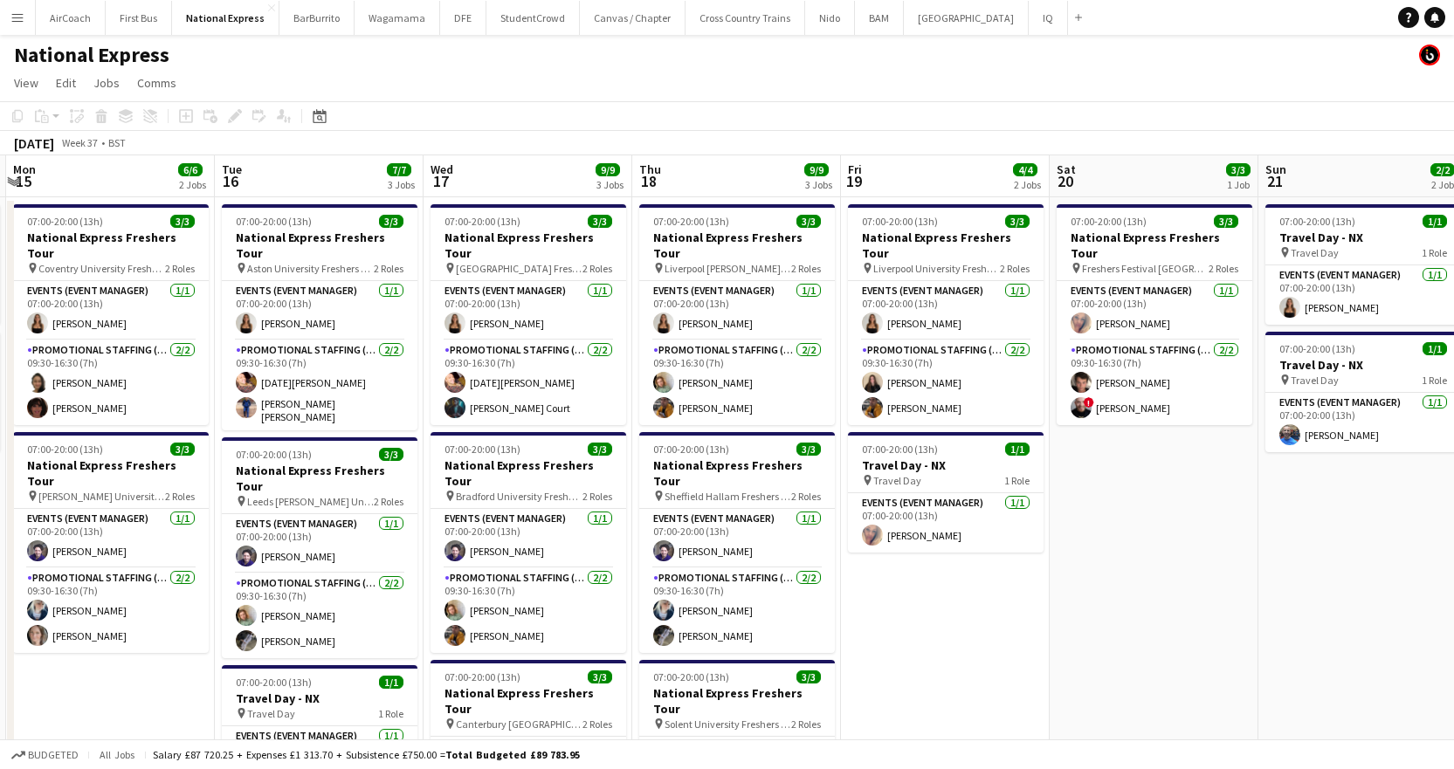
scroll to position [0, 621]
drag, startPoint x: 1252, startPoint y: 164, endPoint x: 284, endPoint y: 218, distance: 970.1
click at [284, 218] on app-calendar-viewport "Fri 12 3/3 1 Job Sat 13 Sun 14 2/2 2 Jobs Mon 15 6/6 2 Jobs Tue 16 7/7 3 Jobs W…" at bounding box center [727, 652] width 1454 height 994
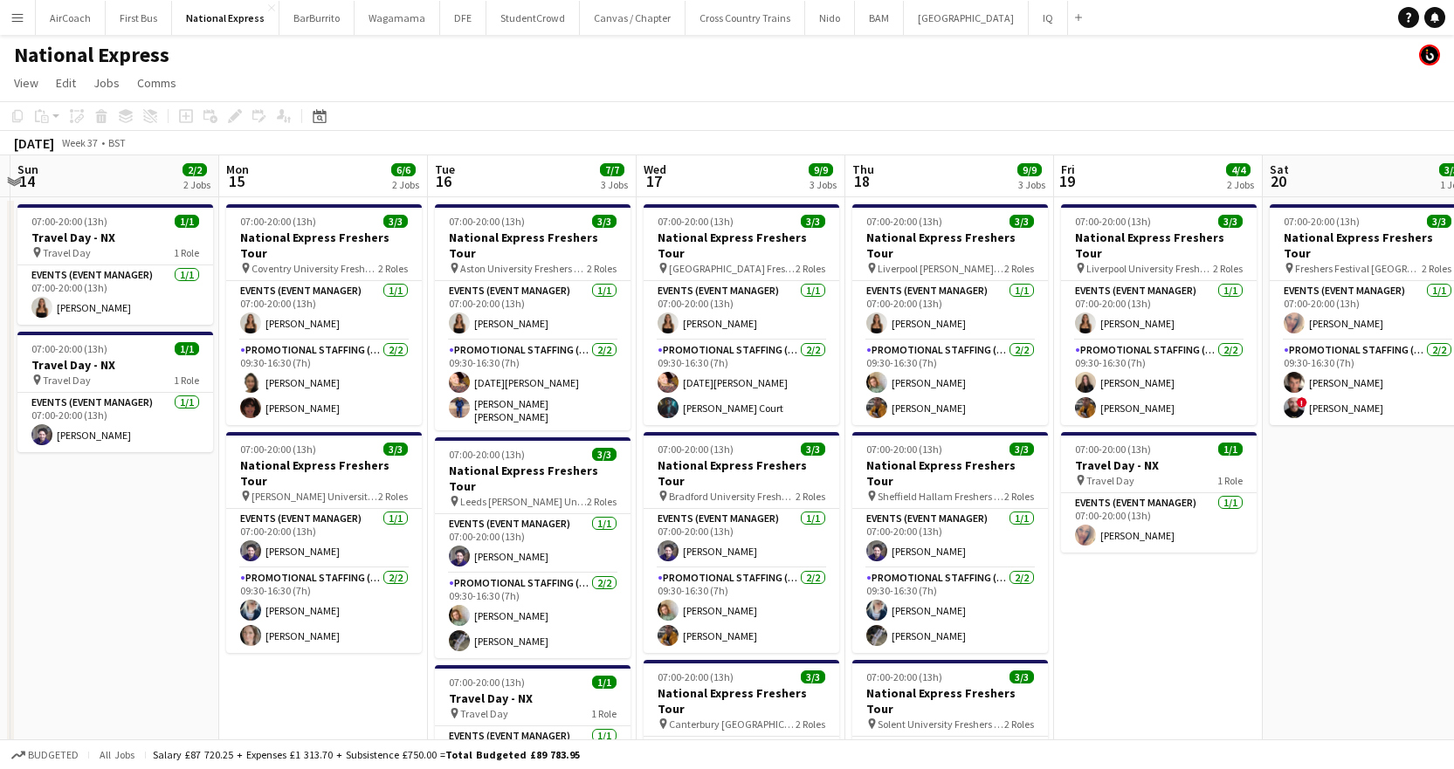
scroll to position [0, 362]
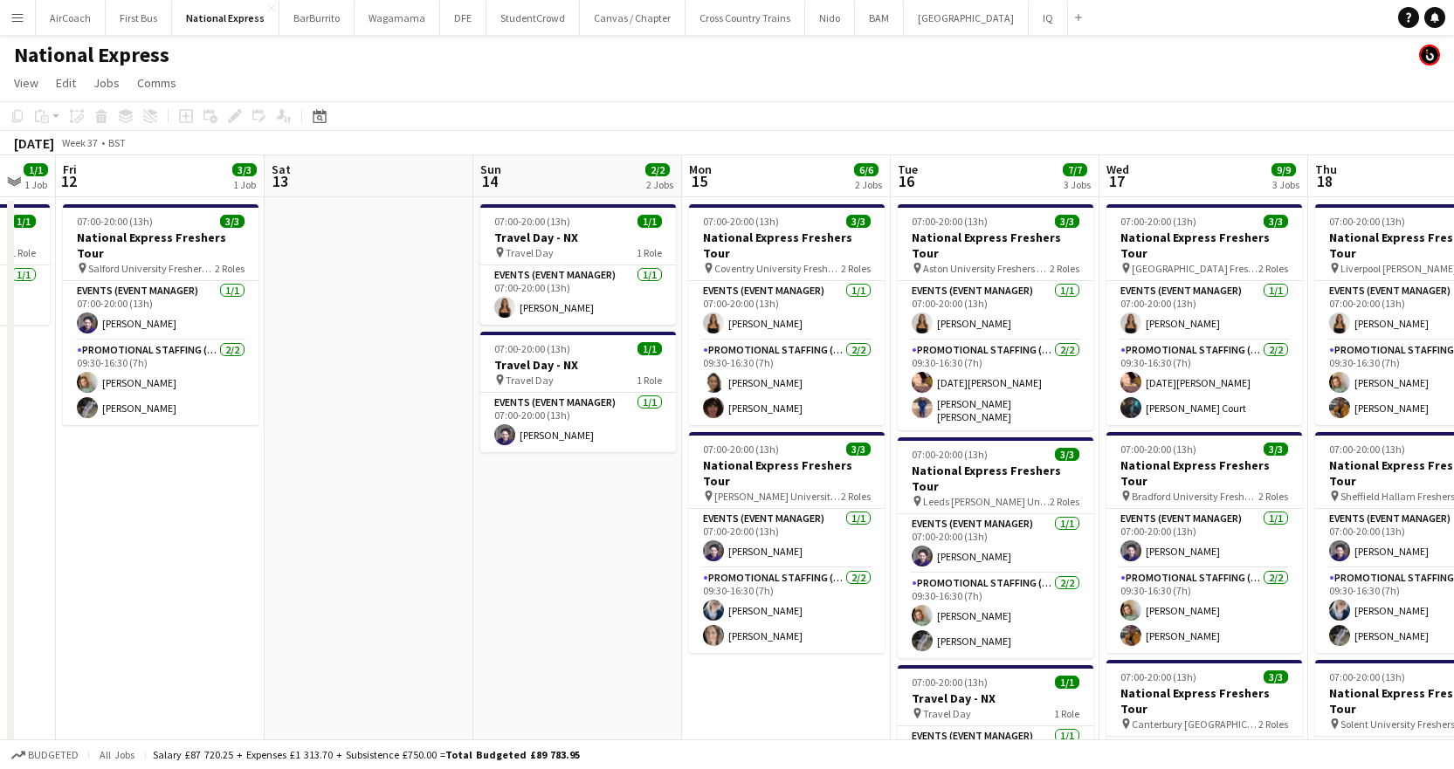
drag, startPoint x: 669, startPoint y: 180, endPoint x: 1336, endPoint y: 148, distance: 668.0
click at [1336, 148] on app-calendar "Copy Paste Paste Ctrl+V Paste with crew Ctrl+Shift+V Paste linked Job [GEOGRAPH…" at bounding box center [727, 625] width 1454 height 1048
